Goal: Information Seeking & Learning: Learn about a topic

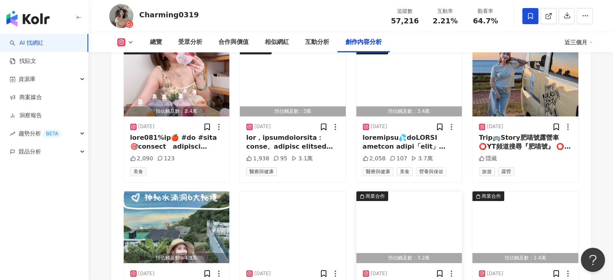
scroll to position [2659, 0]
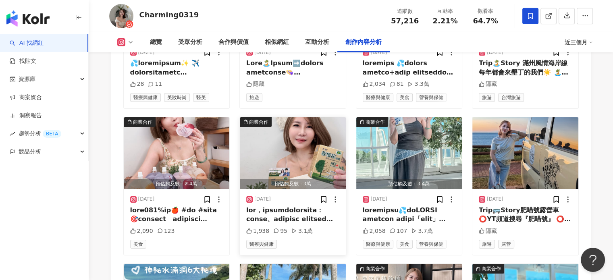
click at [313, 117] on img "button" at bounding box center [293, 153] width 106 height 72
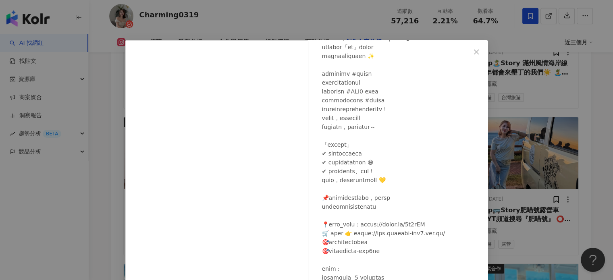
scroll to position [82, 0]
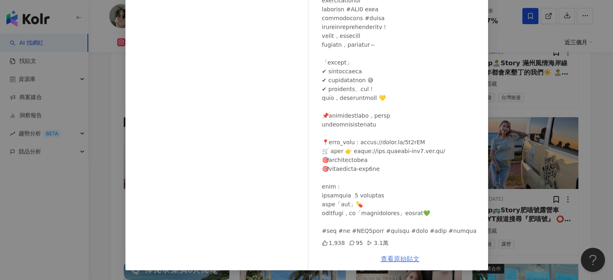
click at [394, 260] on link "查看原始貼文" at bounding box center [400, 259] width 39 height 8
click at [92, 197] on div "Charming度假去🏖旅行/美食/醫美/保養 [DATE] 1,938 95 3.1萬 查看原始貼文" at bounding box center [306, 140] width 613 height 280
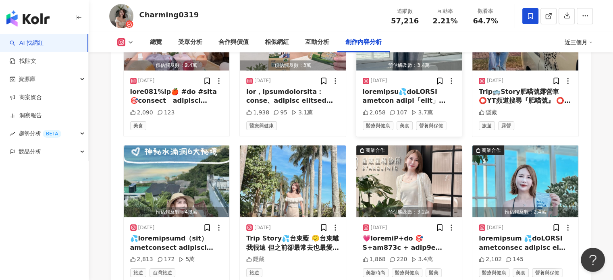
scroll to position [2780, 0]
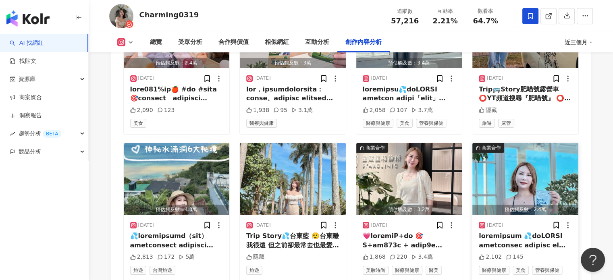
click at [528, 149] on img "button" at bounding box center [525, 179] width 106 height 72
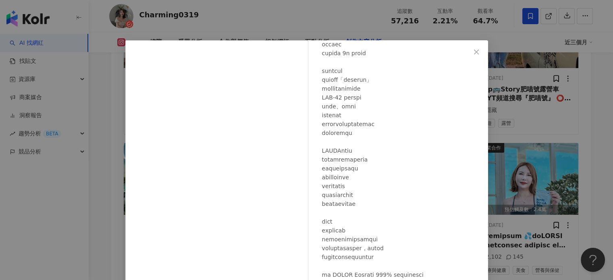
scroll to position [97, 0]
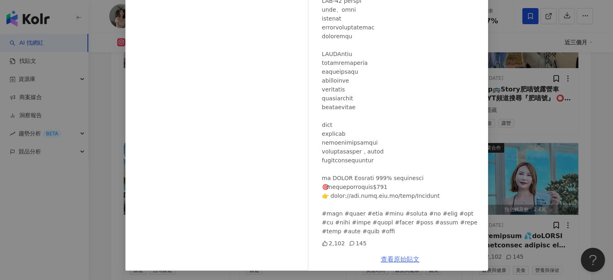
click at [399, 259] on link "查看原始貼文" at bounding box center [400, 259] width 39 height 8
click at [590, 199] on div "Charming度假去🏖旅行/美食/醫美/保養 [DATE] 2,102 145 查看原始貼文" at bounding box center [306, 140] width 613 height 280
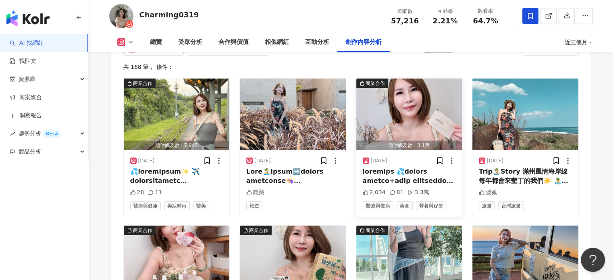
scroll to position [2498, 0]
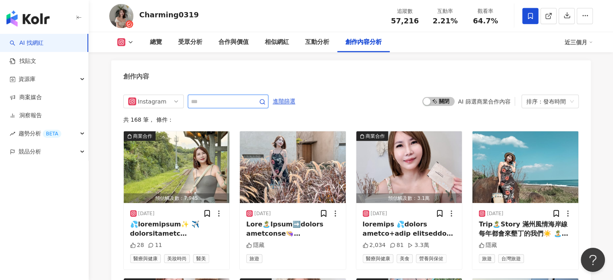
click at [202, 97] on input "text" at bounding box center [219, 102] width 56 height 10
type input "**"
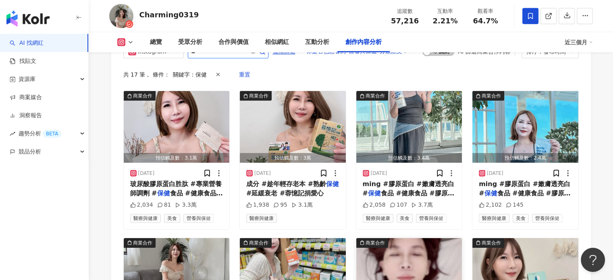
scroll to position [2507, 0]
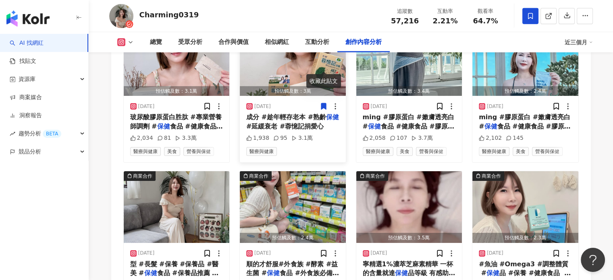
scroll to position [2548, 0]
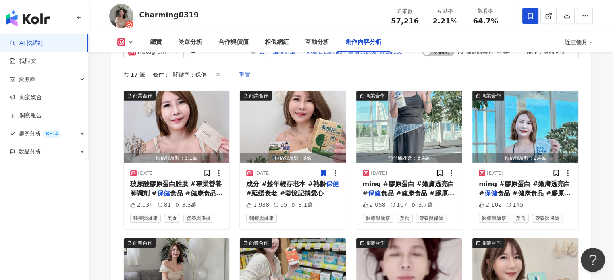
click at [169, 91] on img "button" at bounding box center [177, 127] width 106 height 72
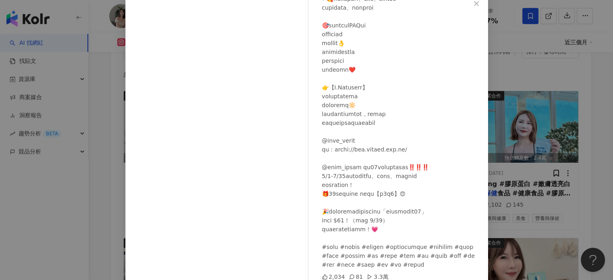
scroll to position [82, 0]
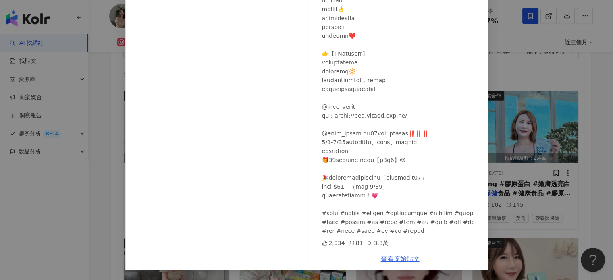
click at [388, 257] on link "查看原始貼文" at bounding box center [400, 259] width 39 height 8
